Goal: Transaction & Acquisition: Purchase product/service

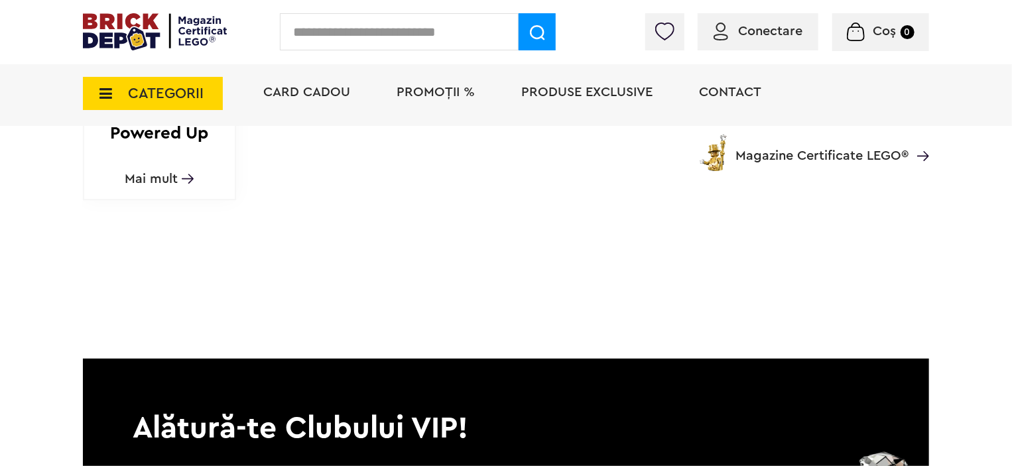
scroll to position [1910, 0]
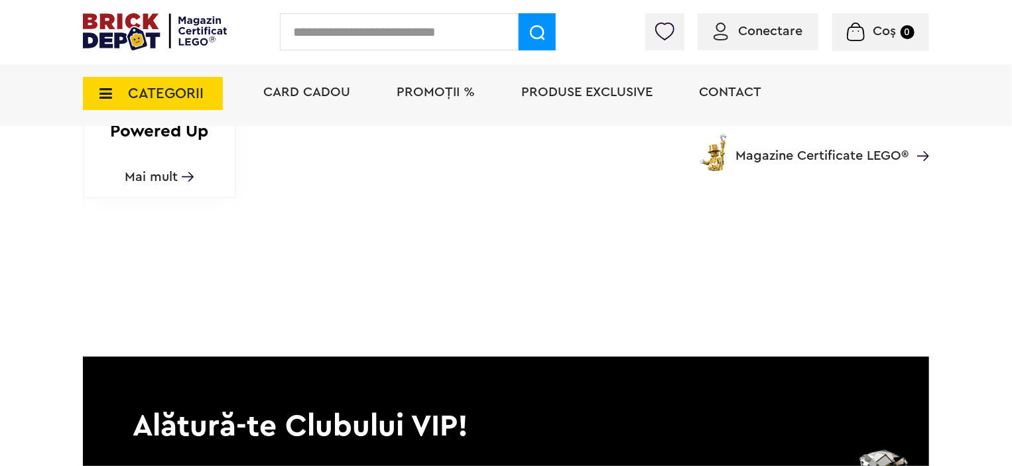
click at [159, 170] on div "CATEGORII Jucării LEGO Card Cadou LEGO Animal Crossing Architecture Art Bluey B…" at bounding box center [506, 116] width 846 height 109
click at [183, 173] on img at bounding box center [188, 177] width 12 height 10
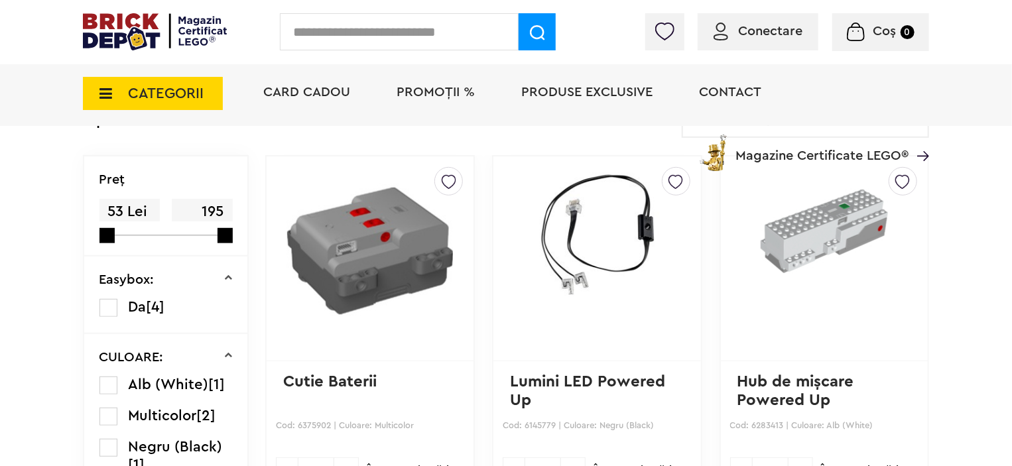
scroll to position [345, 0]
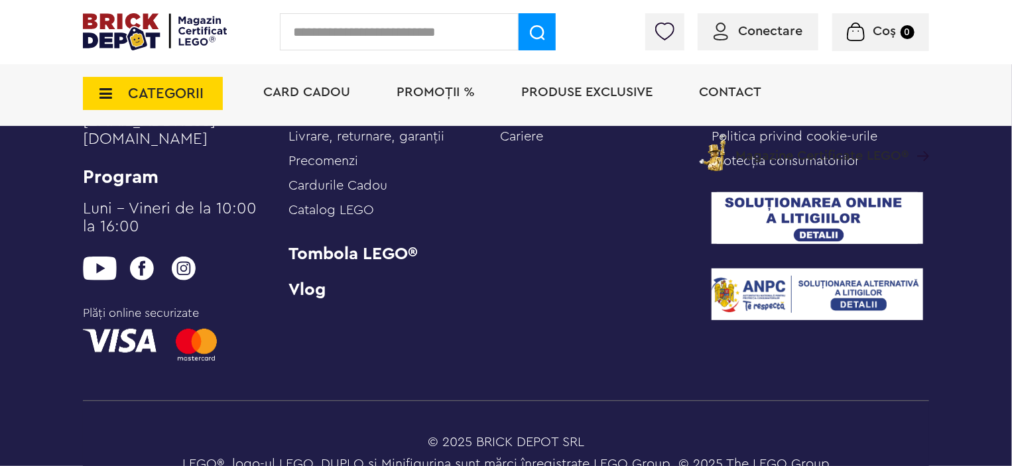
scroll to position [2843, 0]
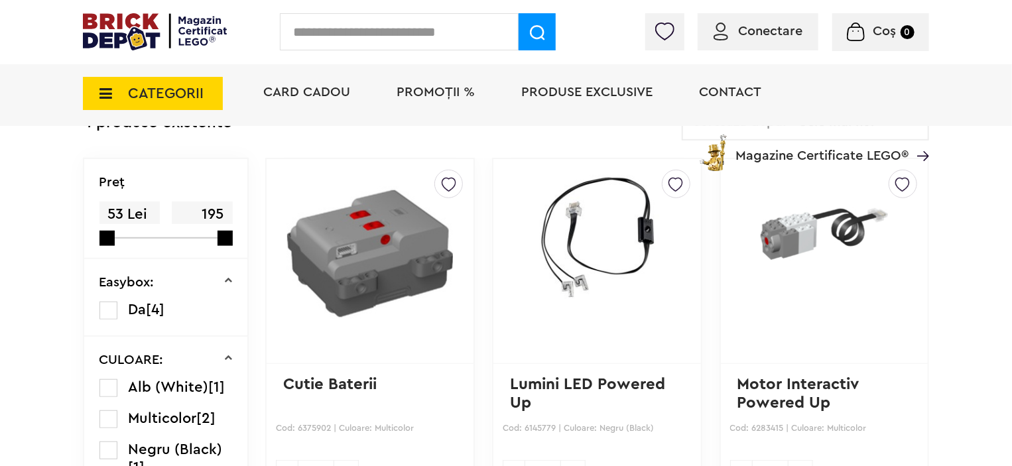
click at [157, 97] on span "CATEGORII" at bounding box center [166, 93] width 76 height 15
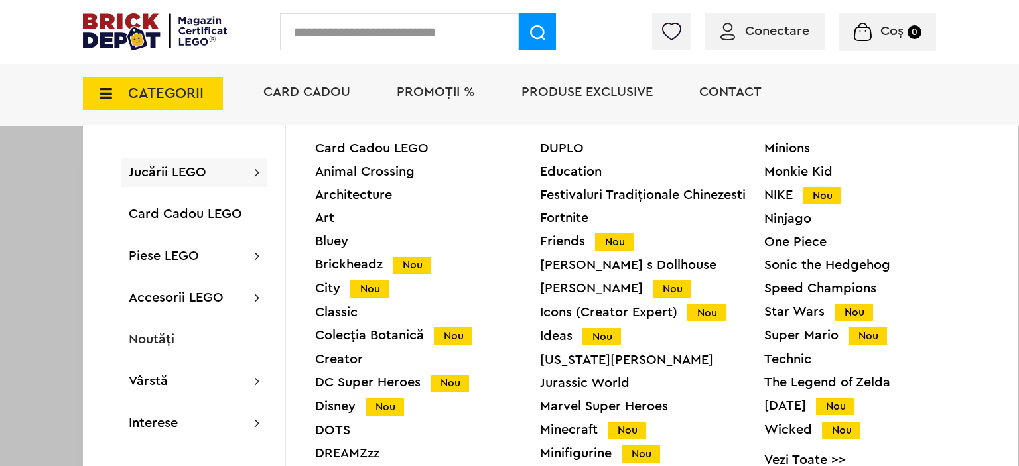
click at [170, 99] on span "CATEGORII" at bounding box center [166, 93] width 76 height 15
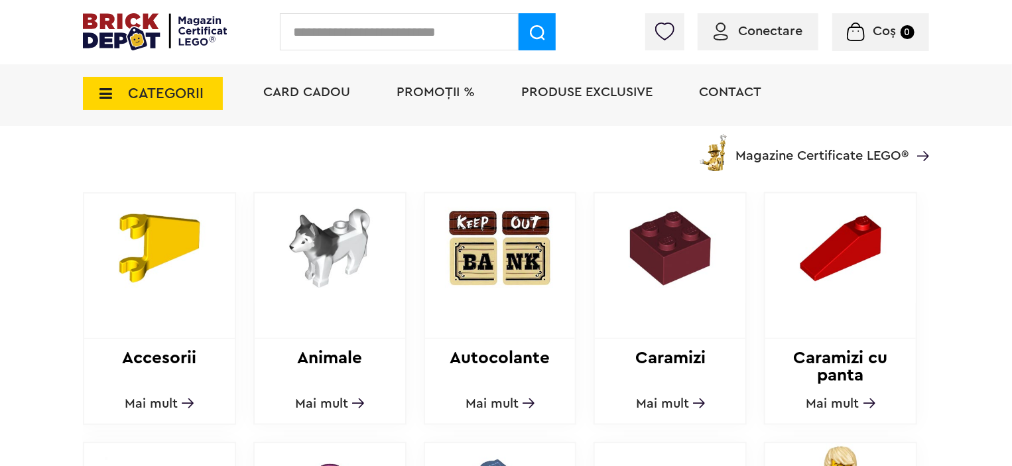
scroll to position [424, 0]
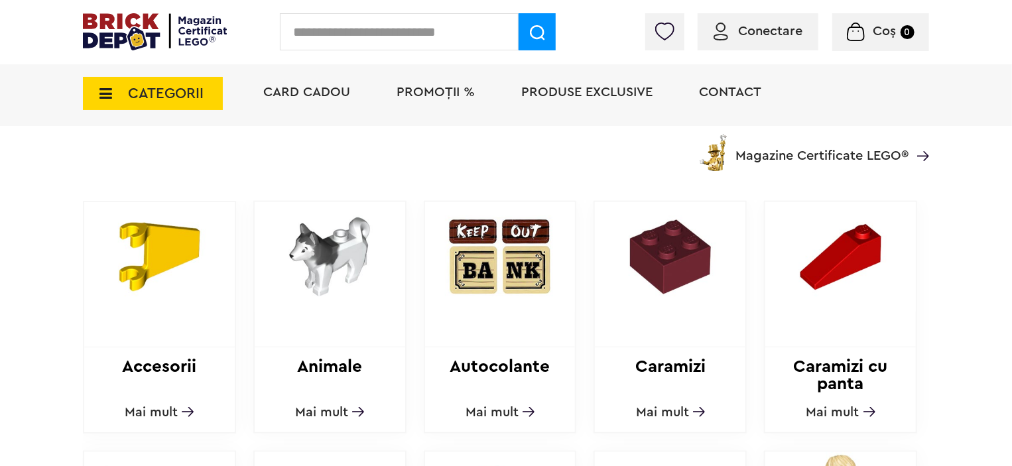
click at [189, 238] on img at bounding box center [159, 256] width 151 height 109
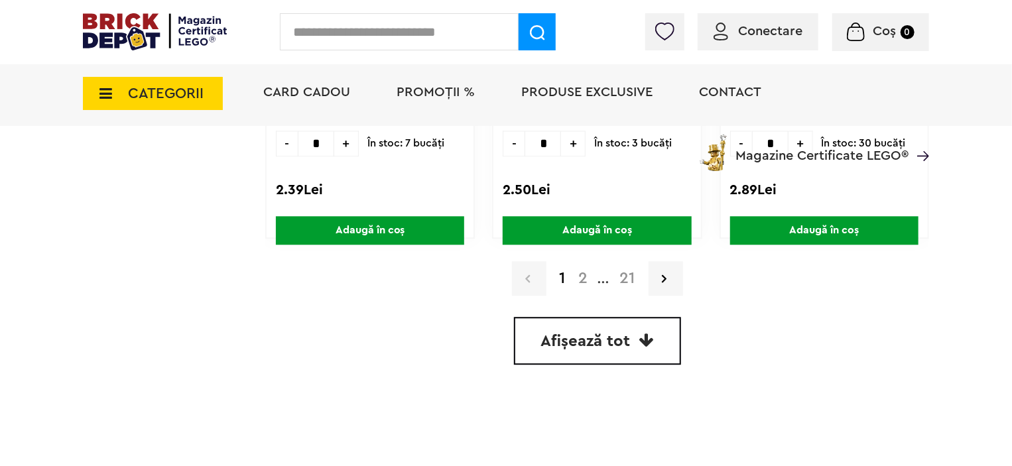
scroll to position [4117, 0]
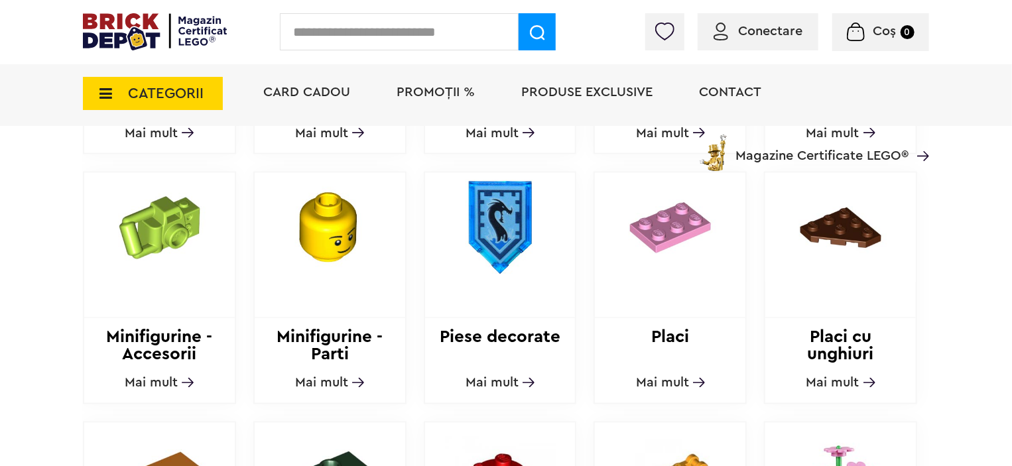
scroll to position [955, 0]
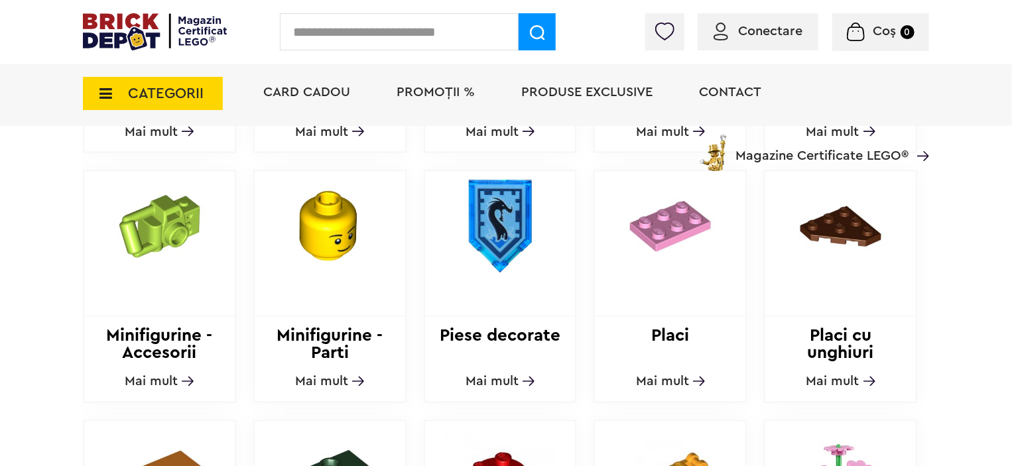
click at [176, 312] on div at bounding box center [159, 244] width 151 height 145
click at [175, 376] on span "Mai mult" at bounding box center [151, 381] width 53 height 13
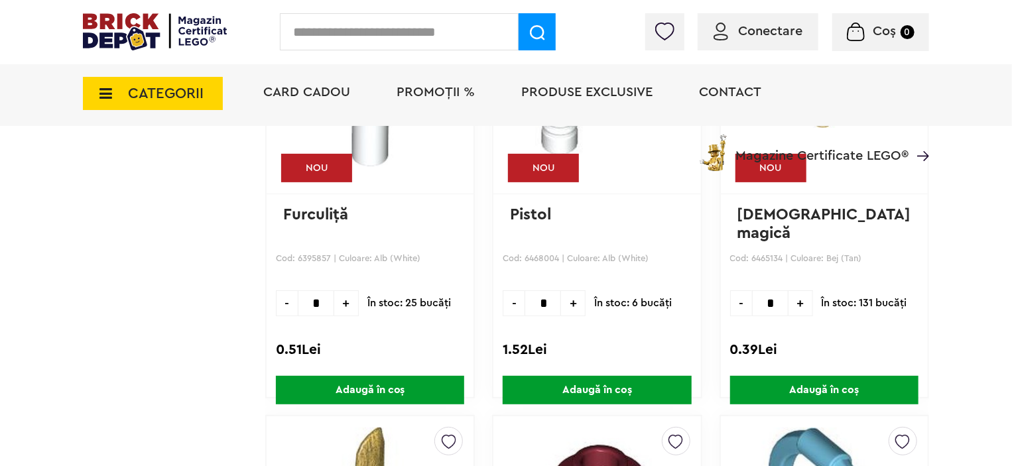
scroll to position [2632, 0]
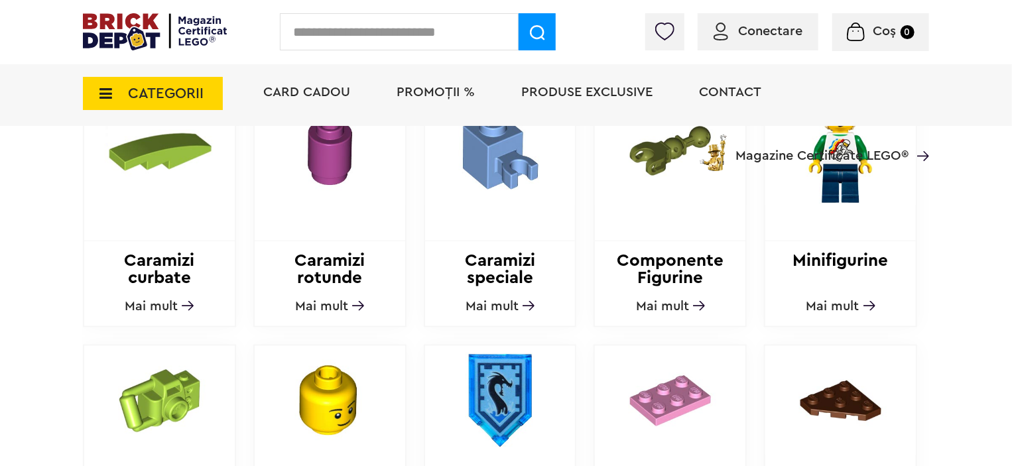
scroll to position [716, 0]
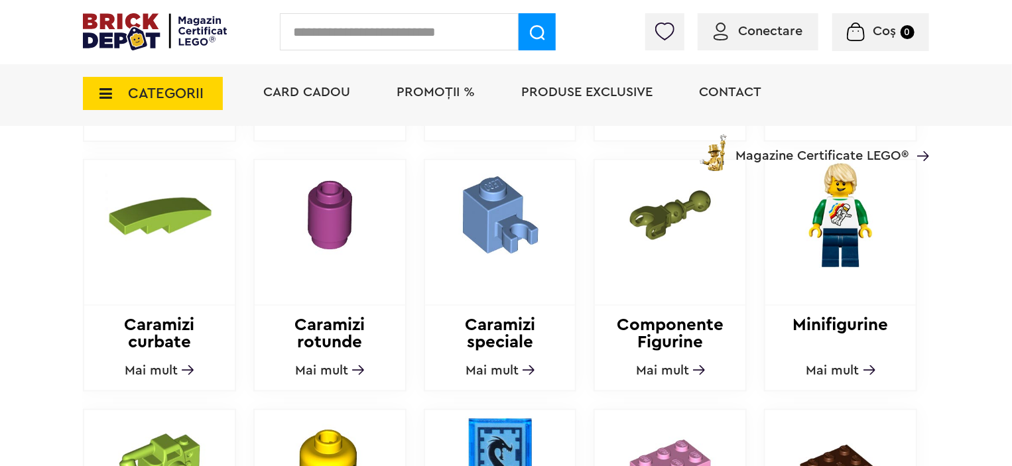
click at [839, 302] on div at bounding box center [840, 232] width 151 height 145
click at [825, 364] on span "Mai mult" at bounding box center [832, 370] width 53 height 13
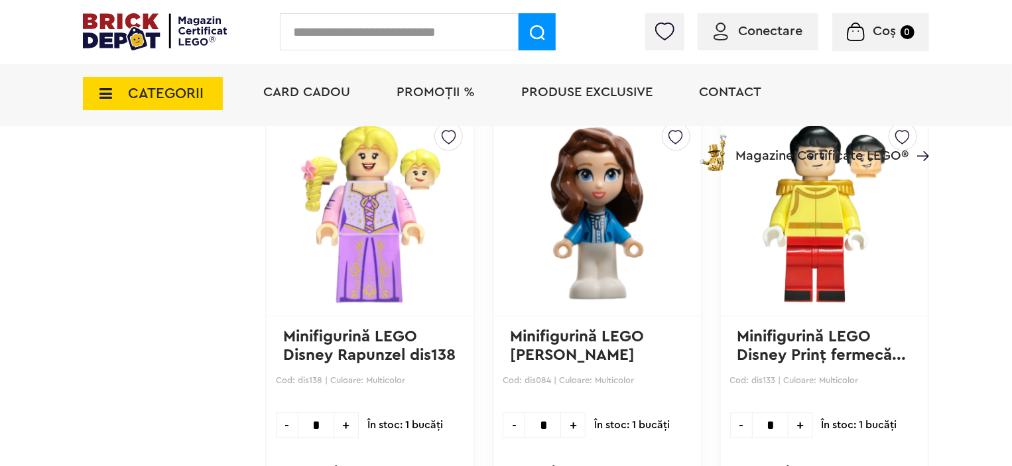
scroll to position [1678, 0]
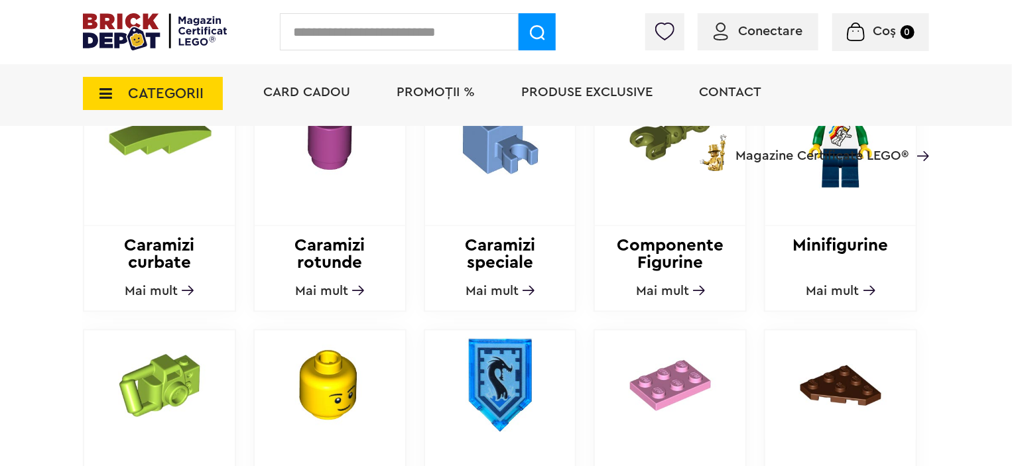
scroll to position [822, 0]
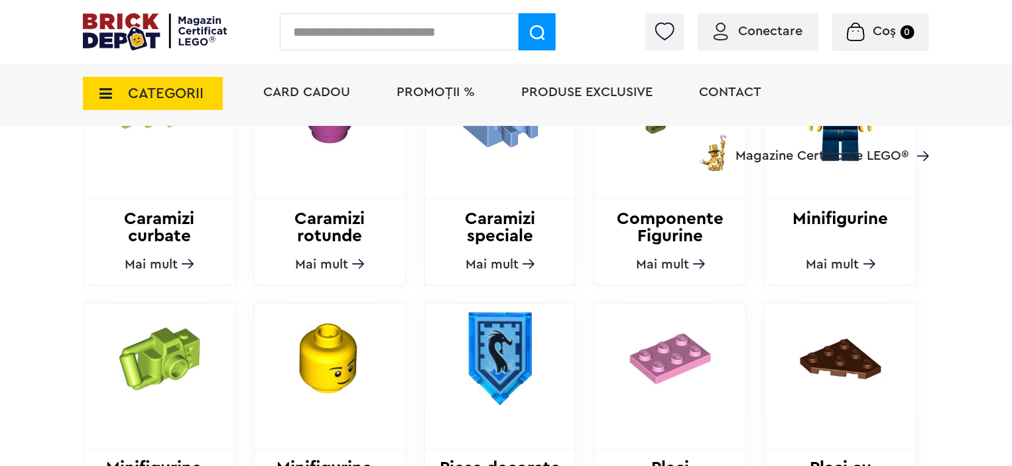
click at [298, 398] on img at bounding box center [330, 358] width 151 height 109
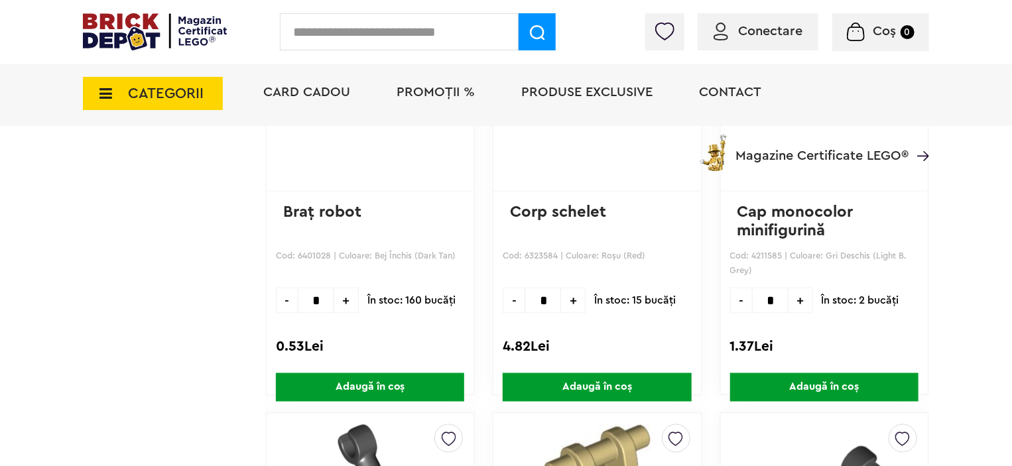
scroll to position [902, 0]
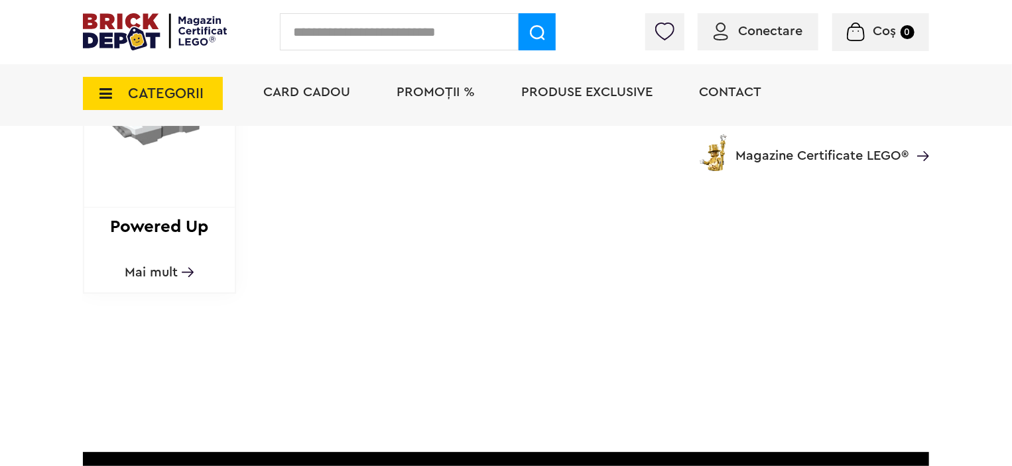
scroll to position [1751, 0]
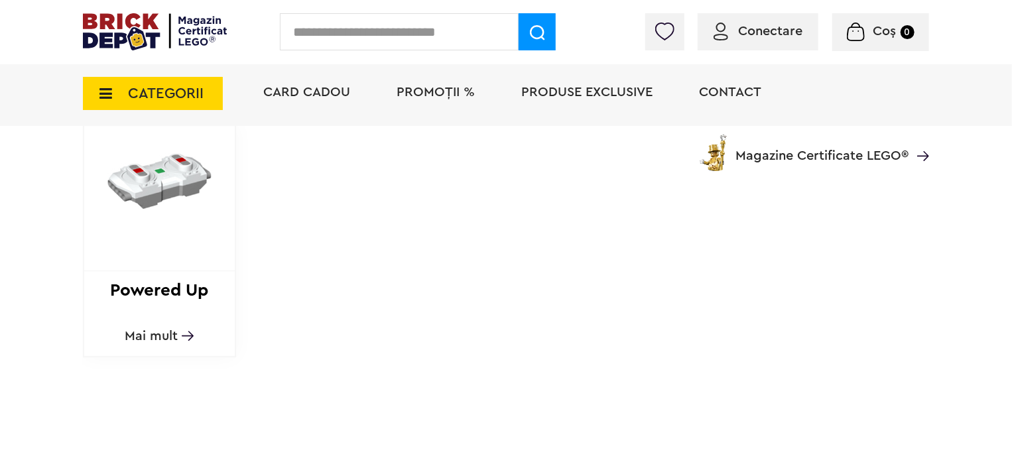
click at [176, 317] on div "Powered Up Mai mult" at bounding box center [159, 241] width 153 height 233
click at [176, 330] on span "Mai mult" at bounding box center [151, 336] width 53 height 13
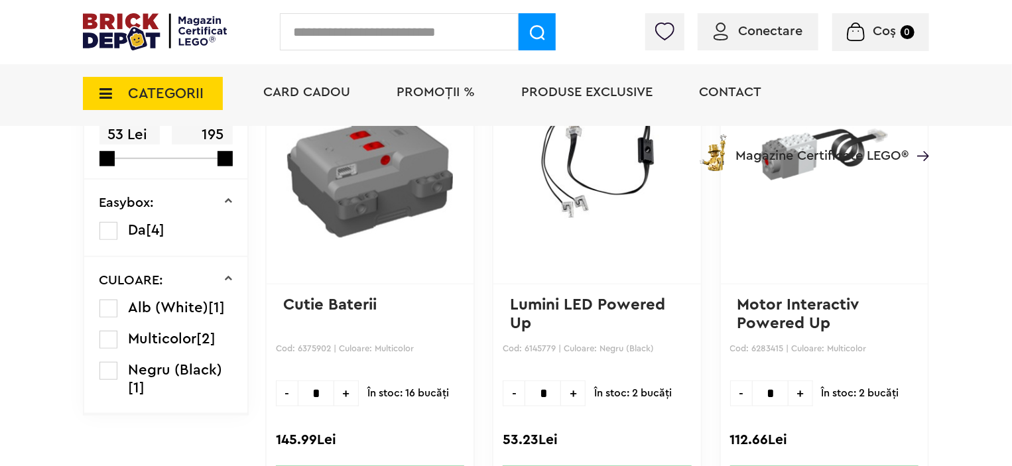
scroll to position [398, 0]
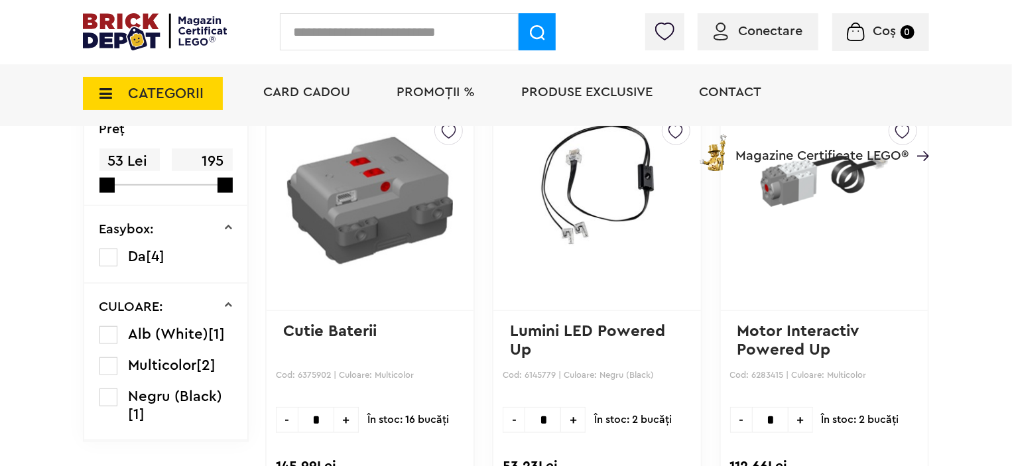
click at [742, 247] on link at bounding box center [824, 208] width 174 height 182
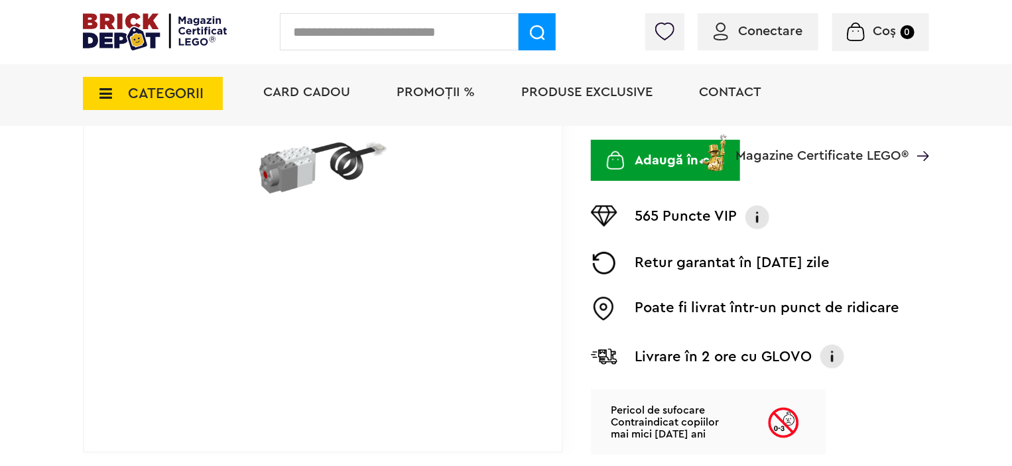
scroll to position [318, 0]
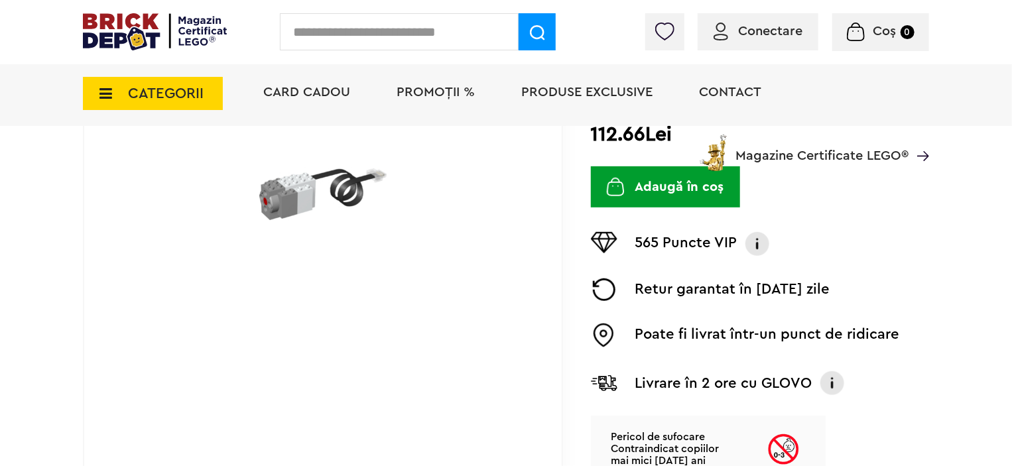
click at [361, 243] on img at bounding box center [322, 194] width 127 height 127
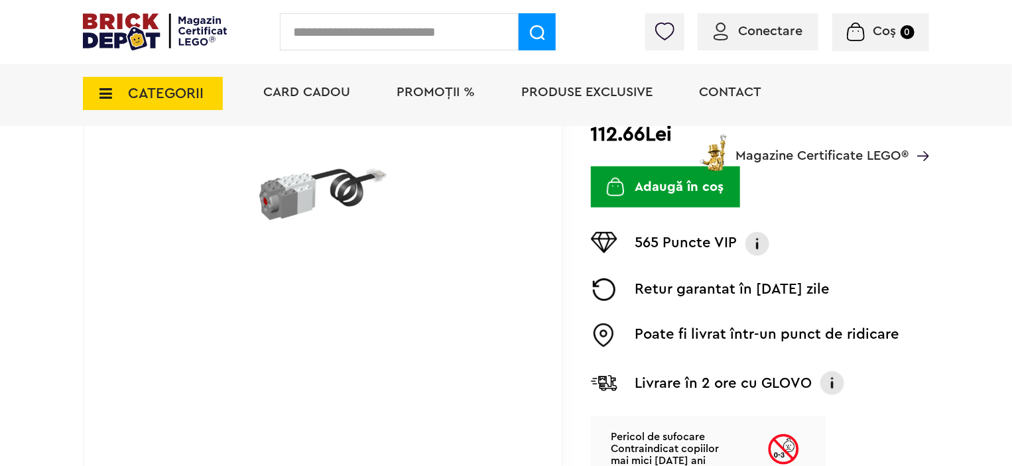
click at [338, 225] on img at bounding box center [322, 194] width 127 height 127
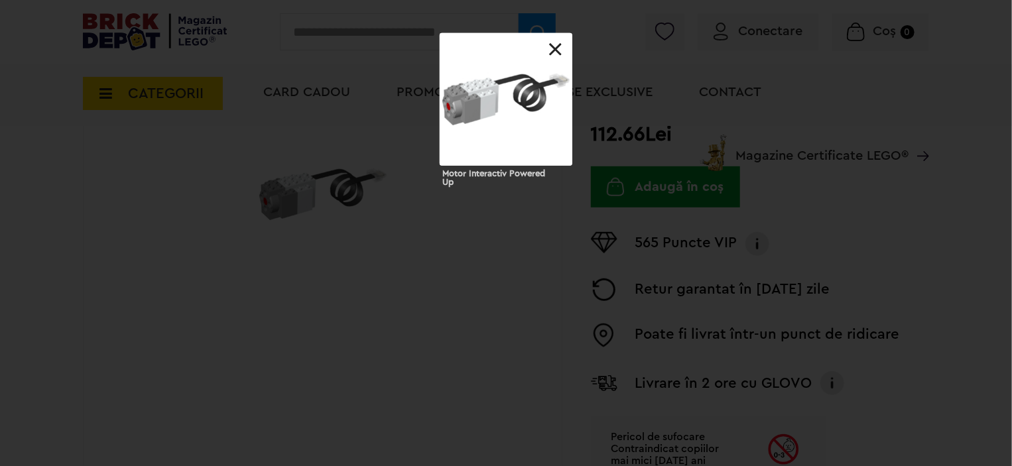
click at [513, 91] on div at bounding box center [506, 99] width 133 height 133
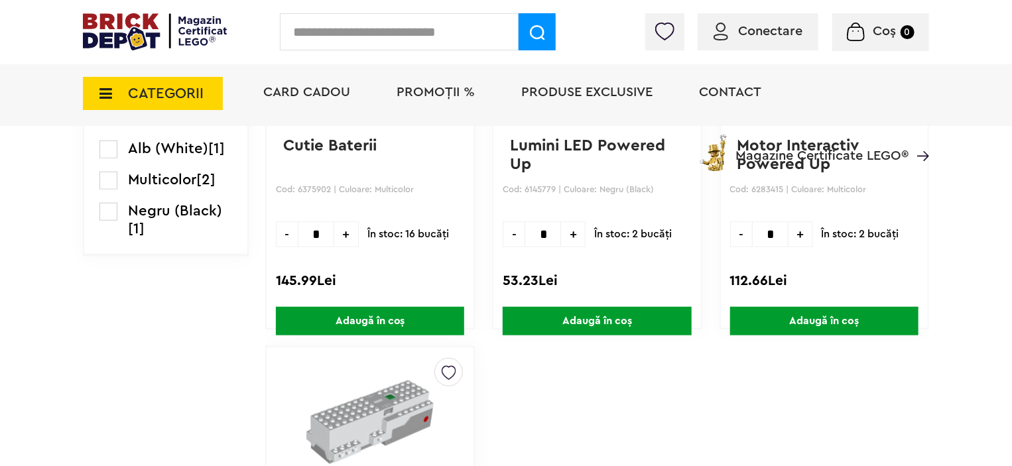
scroll to position [477, 0]
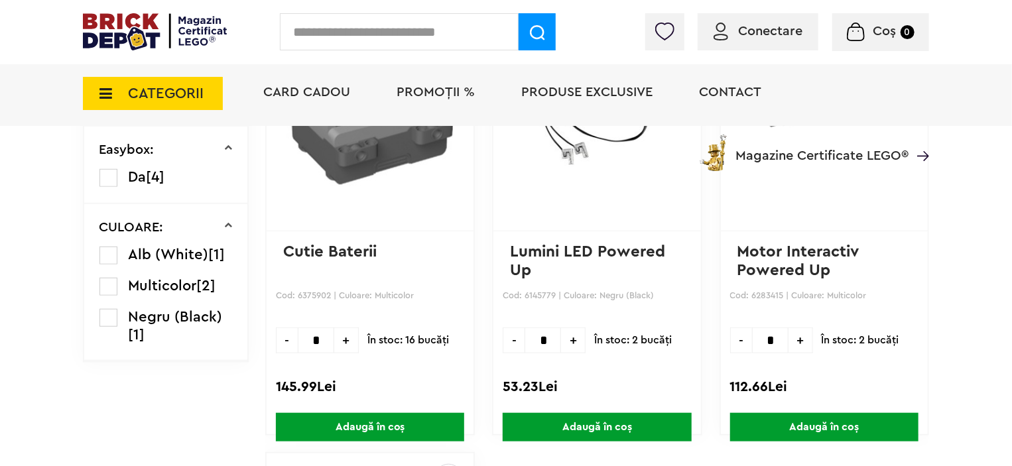
click at [109, 292] on label at bounding box center [108, 287] width 18 height 18
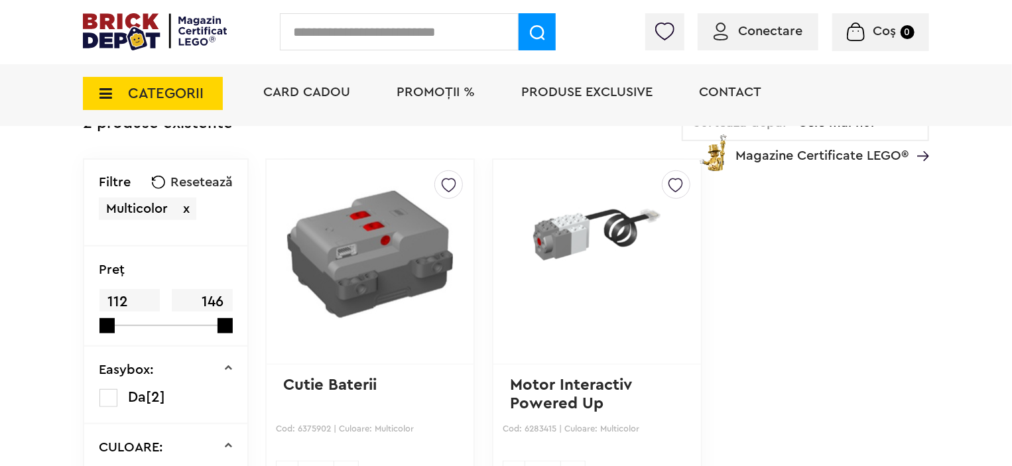
click at [385, 419] on div "Creează o listă nouă Cutie Baterii Cod: 6375902 | Culoare: Multicolor - * + În …" at bounding box center [370, 363] width 210 height 410
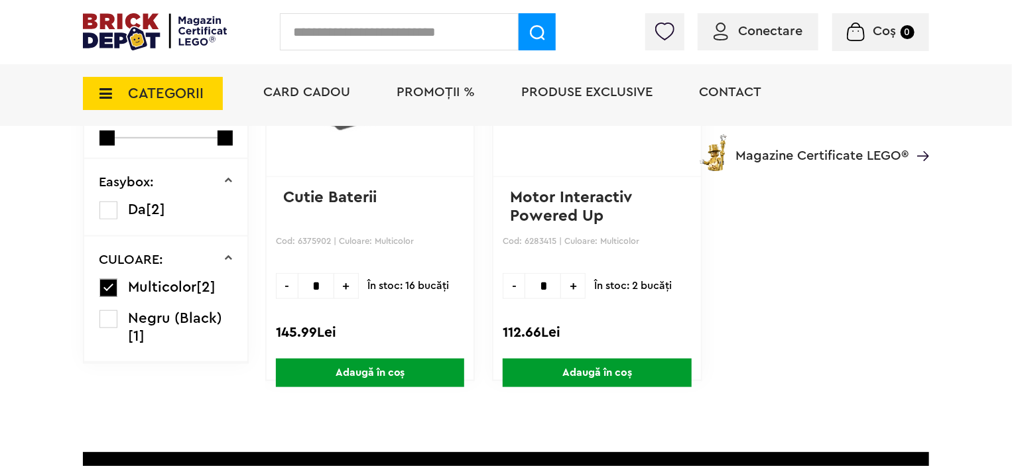
scroll to position [530, 0]
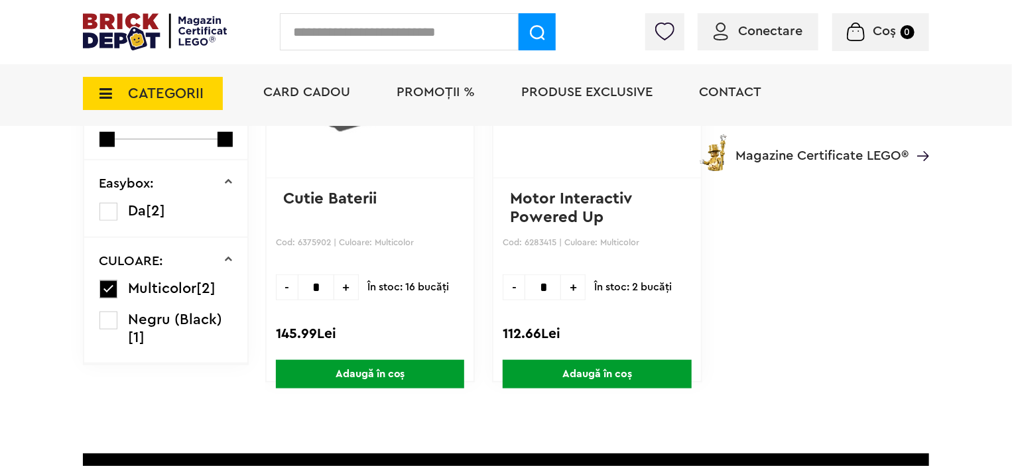
click at [106, 318] on label at bounding box center [108, 321] width 18 height 18
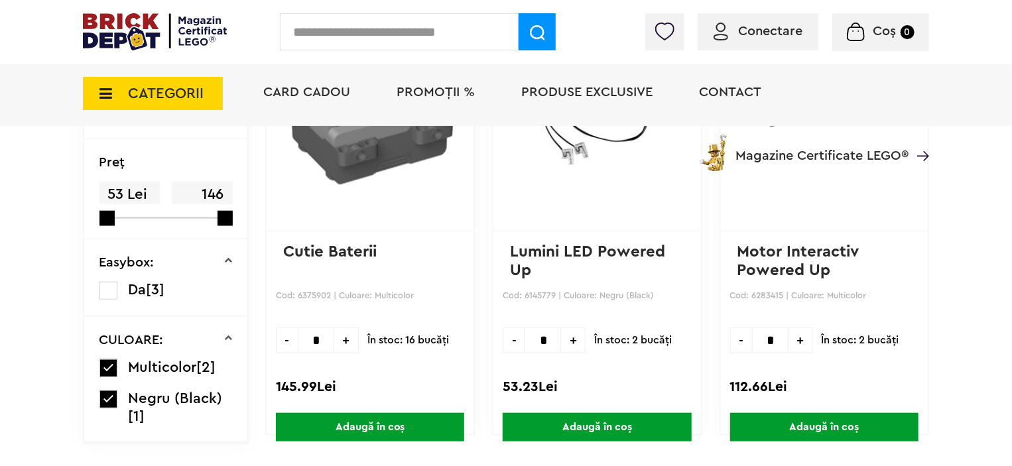
scroll to position [504, 0]
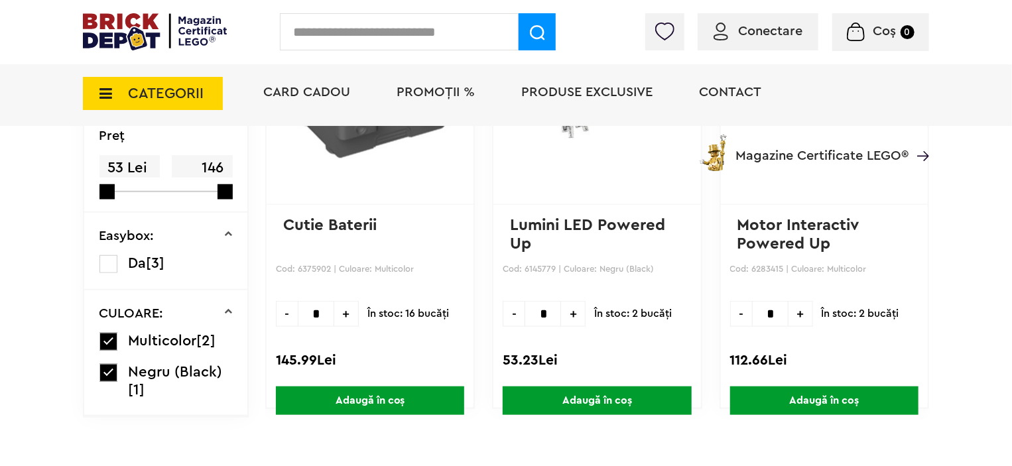
click at [111, 258] on label at bounding box center [108, 264] width 18 height 18
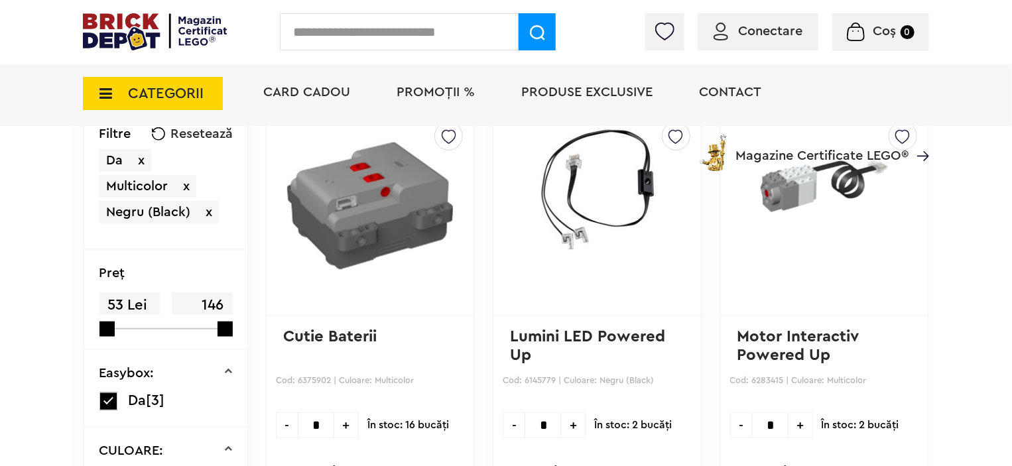
scroll to position [504, 0]
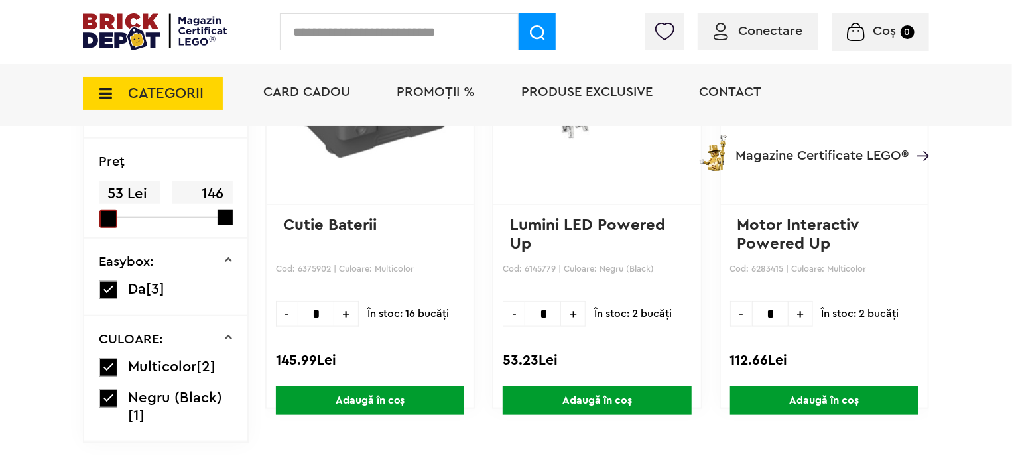
click at [101, 212] on span at bounding box center [108, 219] width 18 height 18
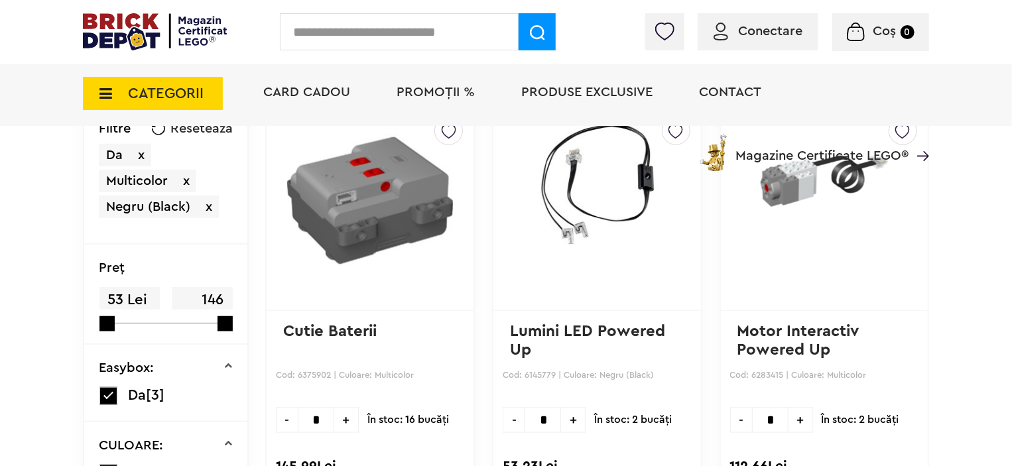
scroll to position [398, 0]
click at [567, 257] on link at bounding box center [597, 208] width 174 height 182
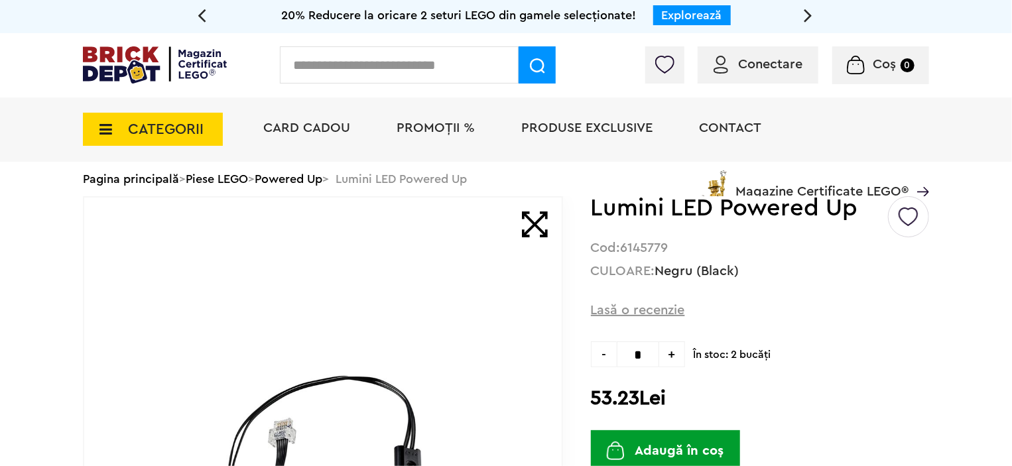
click at [538, 219] on span at bounding box center [535, 225] width 26 height 26
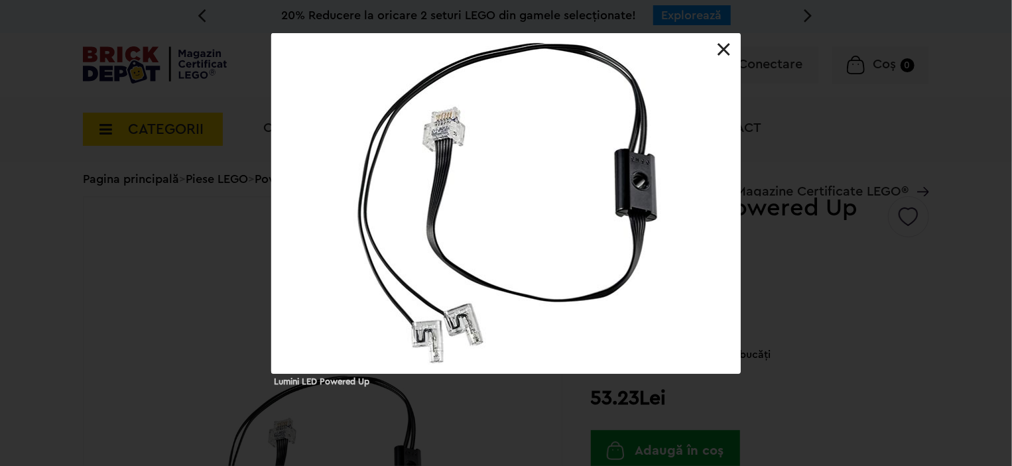
scroll to position [27, 0]
